Goal: Task Accomplishment & Management: Manage account settings

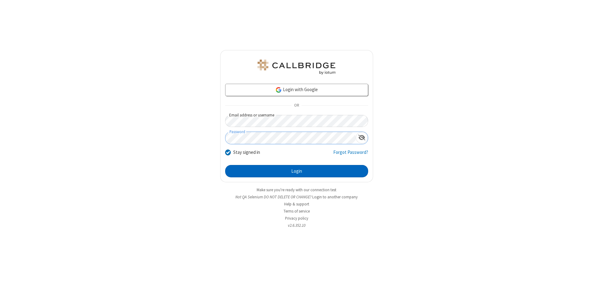
click at [296, 171] on button "Login" at bounding box center [296, 171] width 143 height 12
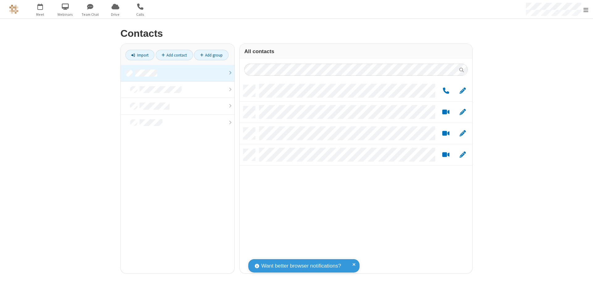
click at [178, 73] on link at bounding box center [178, 73] width 114 height 17
click at [211, 55] on link "Add group" at bounding box center [211, 55] width 35 height 10
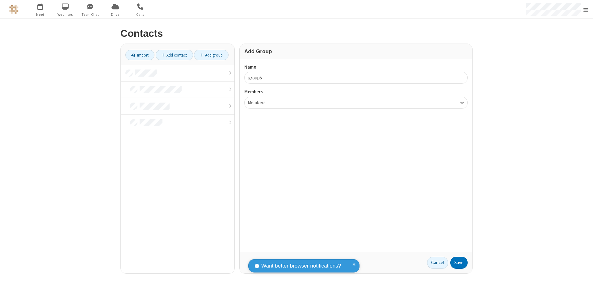
type input "group5"
type input "name22"
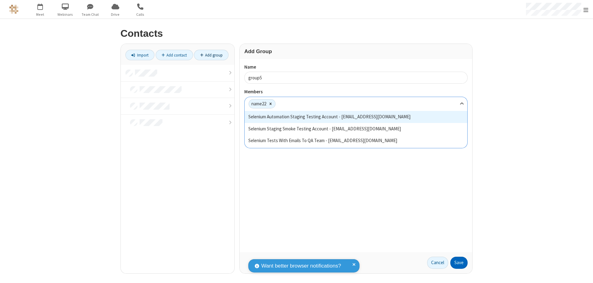
click at [459, 262] on button "Save" at bounding box center [458, 263] width 17 height 12
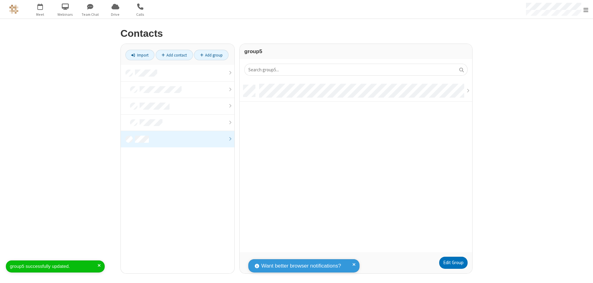
scroll to position [167, 228]
click at [453, 262] on link "Edit Group" at bounding box center [453, 263] width 28 height 12
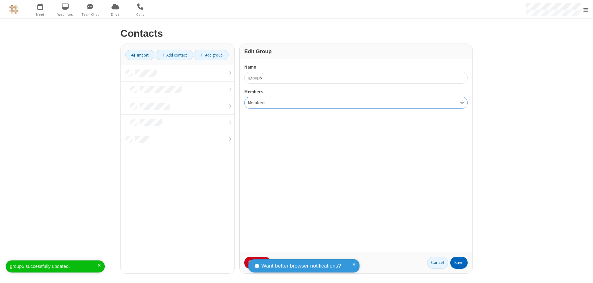
click at [459, 262] on button "Save" at bounding box center [458, 263] width 17 height 12
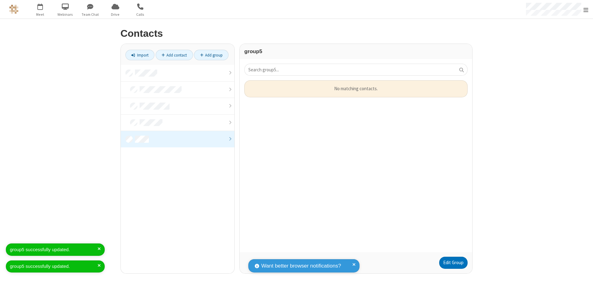
scroll to position [167, 228]
